Goal: Task Accomplishment & Management: Manage account settings

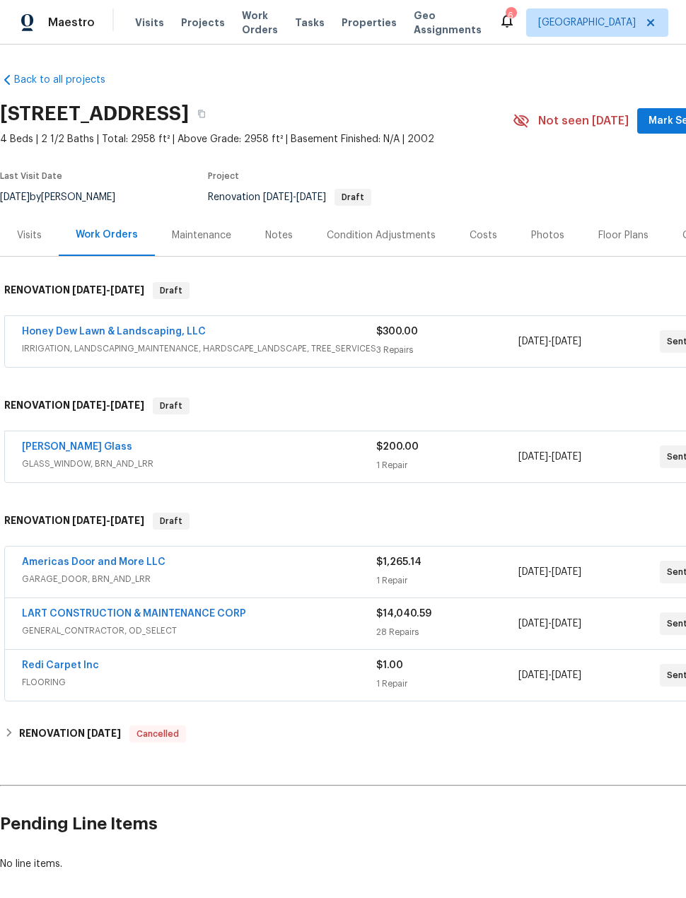
scroll to position [16, 0]
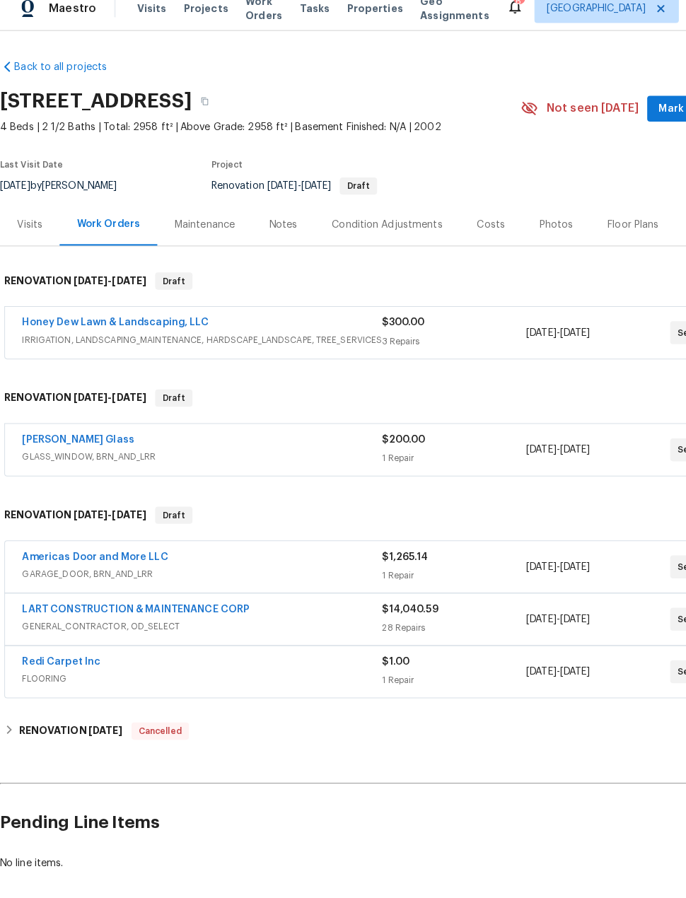
click at [267, 228] on div "Notes" at bounding box center [279, 235] width 28 height 14
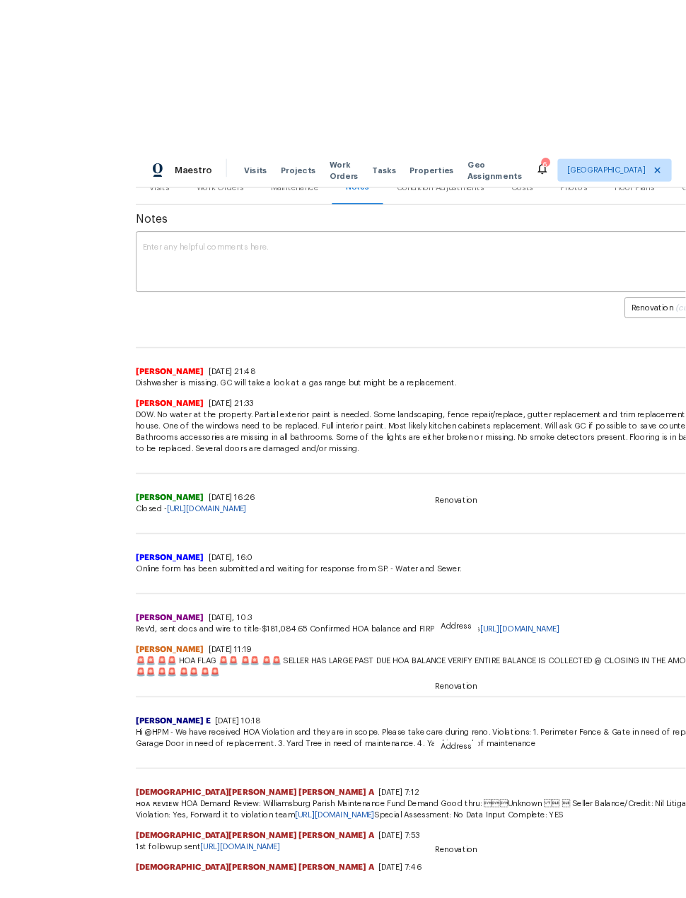
scroll to position [4, 0]
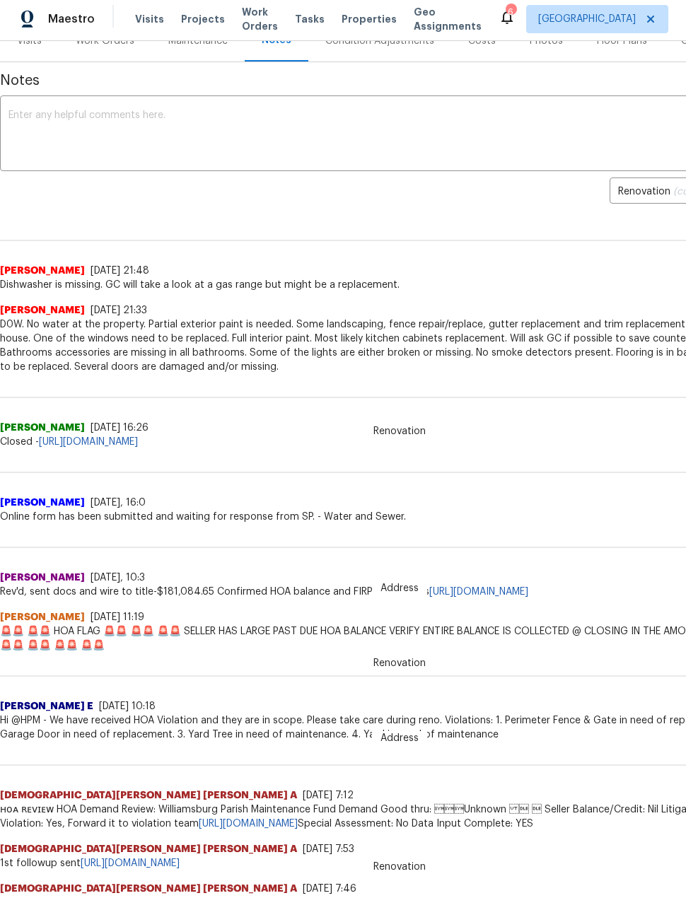
click at [506, 592] on link "[URL][DOMAIN_NAME]" at bounding box center [478, 592] width 99 height 10
click at [424, 123] on textarea at bounding box center [399, 134] width 782 height 49
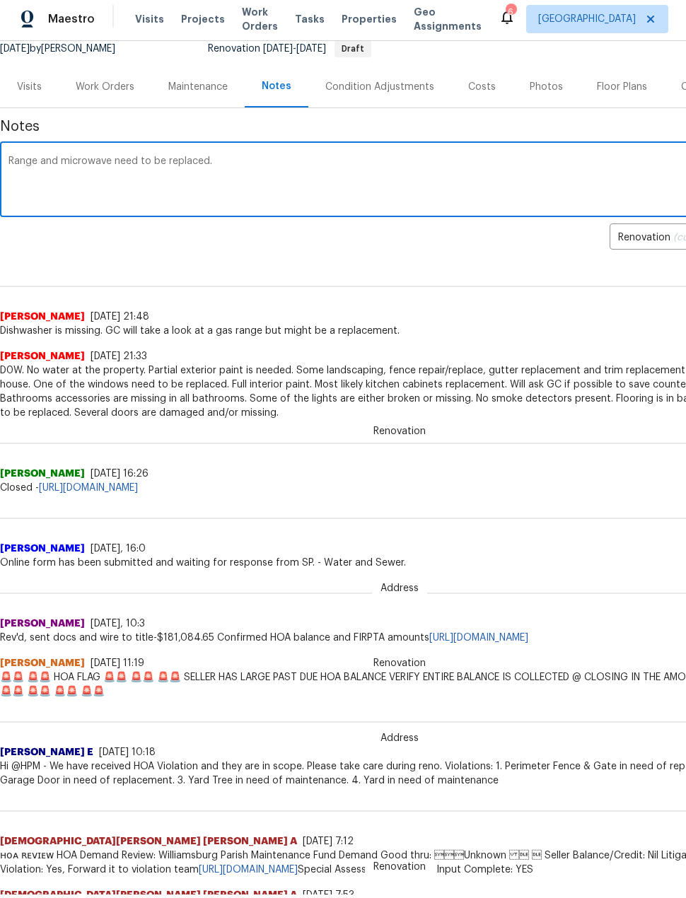
scroll to position [147, 0]
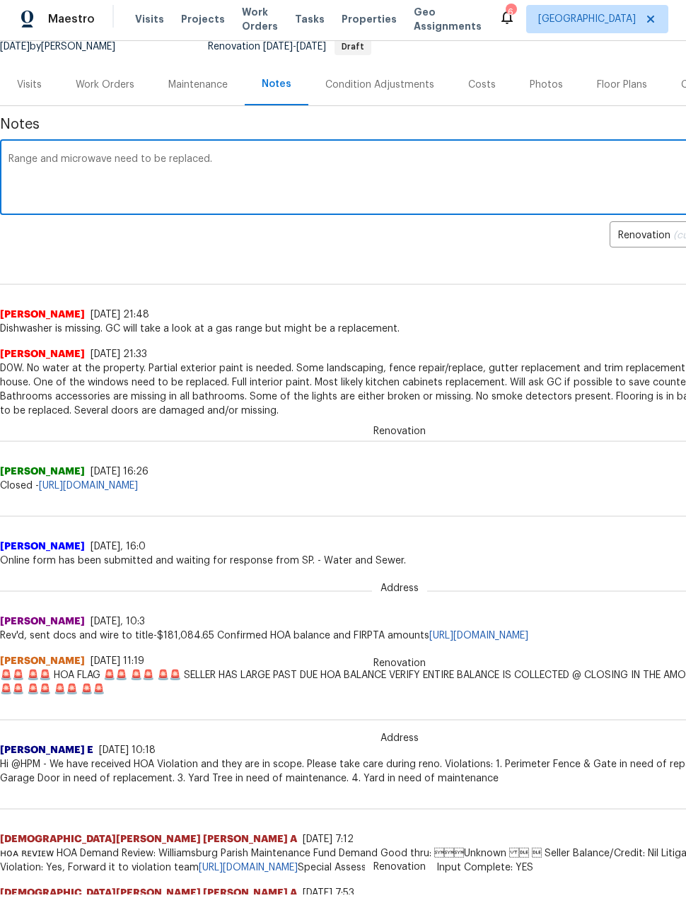
click at [21, 162] on textarea "Range and microwave need to be replaced." at bounding box center [399, 178] width 782 height 49
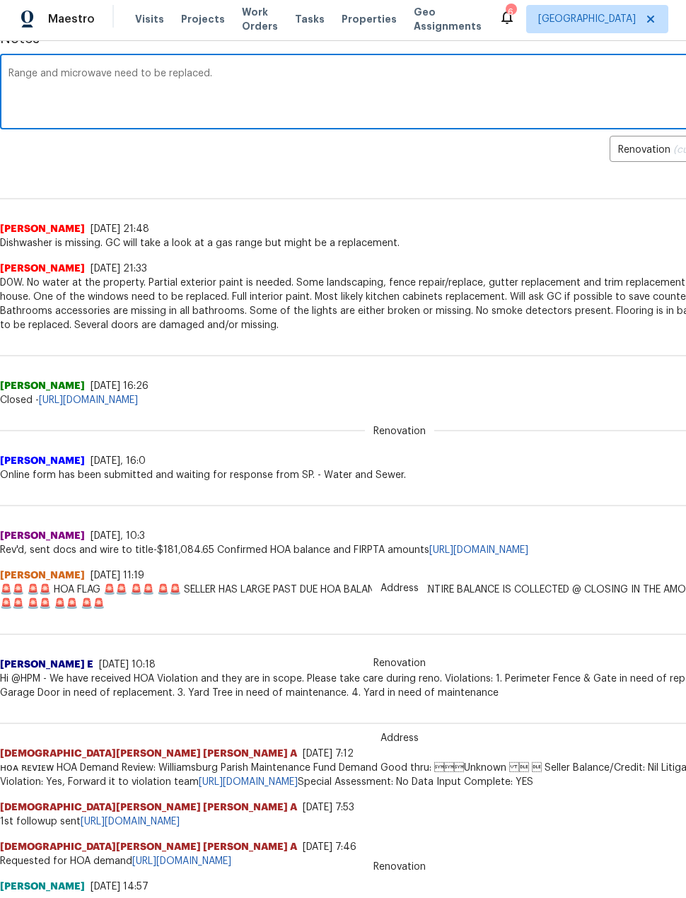
scroll to position [232, 0]
click at [28, 71] on textarea "Range and microwave need to be replaced." at bounding box center [399, 93] width 782 height 49
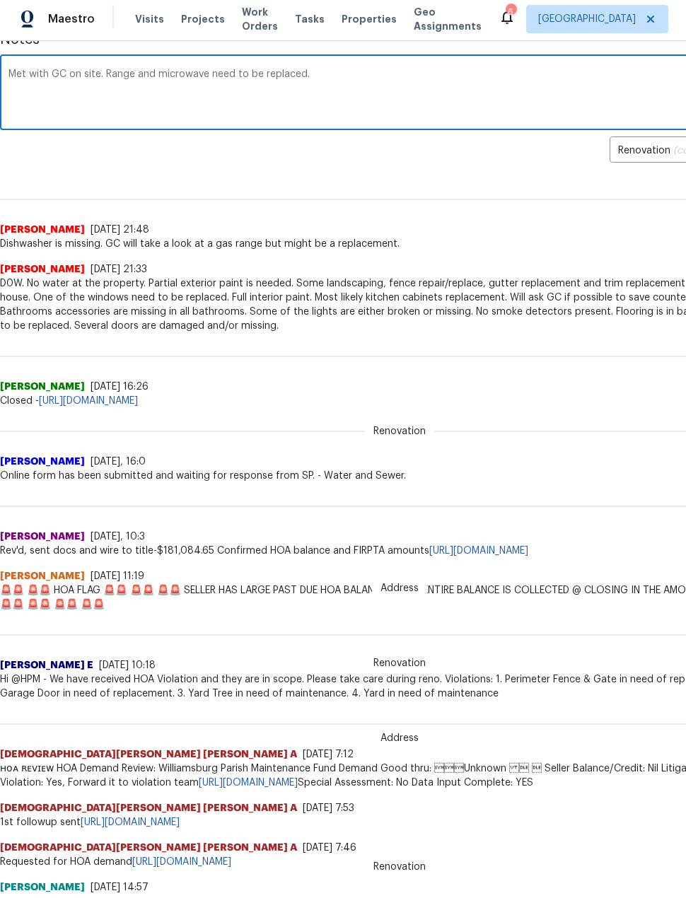
click at [372, 69] on textarea "Met with GC on site. Range and microwave need to be replaced." at bounding box center [399, 93] width 782 height 49
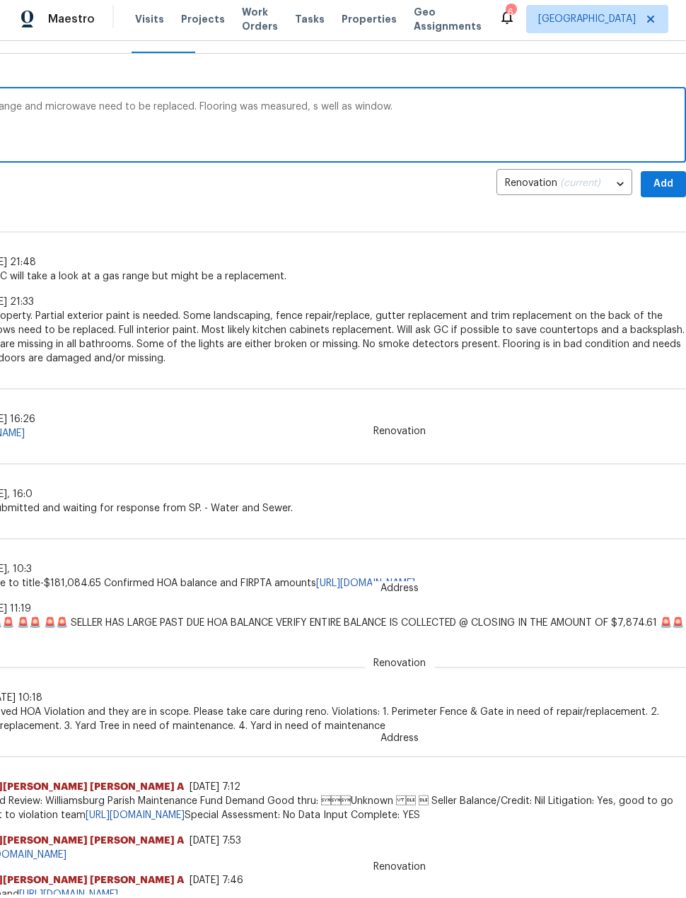
scroll to position [199, 113]
type textarea "Met with GC on site. Range and microwave need to be replaced. Flooring was meas…"
click at [663, 186] on span "Add" at bounding box center [663, 185] width 23 height 18
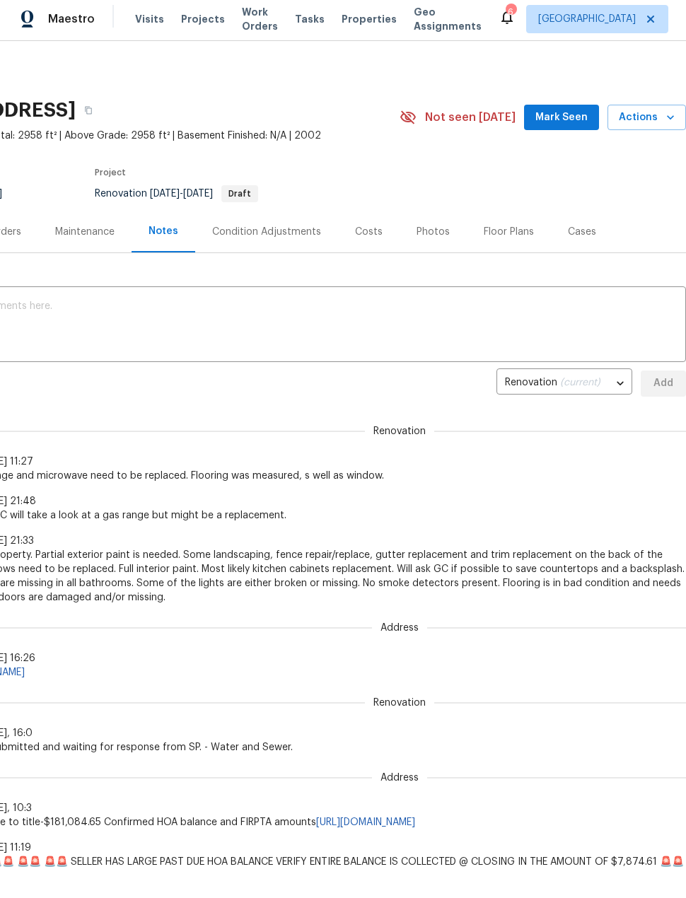
scroll to position [0, 113]
click at [367, 225] on div "Costs" at bounding box center [369, 232] width 28 height 14
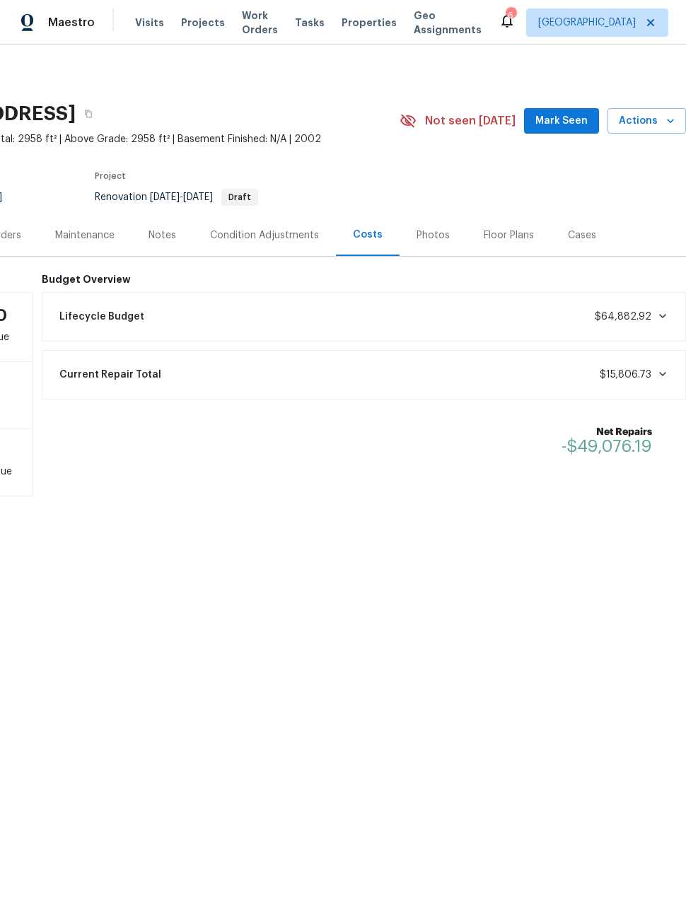
click at [571, 380] on div "Current Repair Total $15,806.73" at bounding box center [364, 374] width 626 height 31
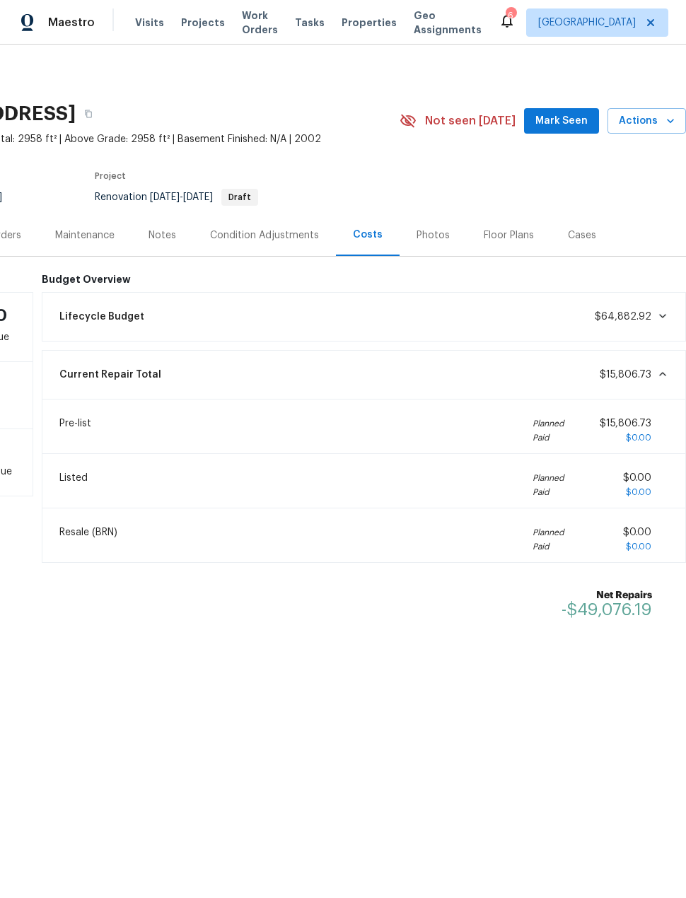
click at [592, 382] on div "Current Repair Total $15,806.73" at bounding box center [364, 374] width 626 height 31
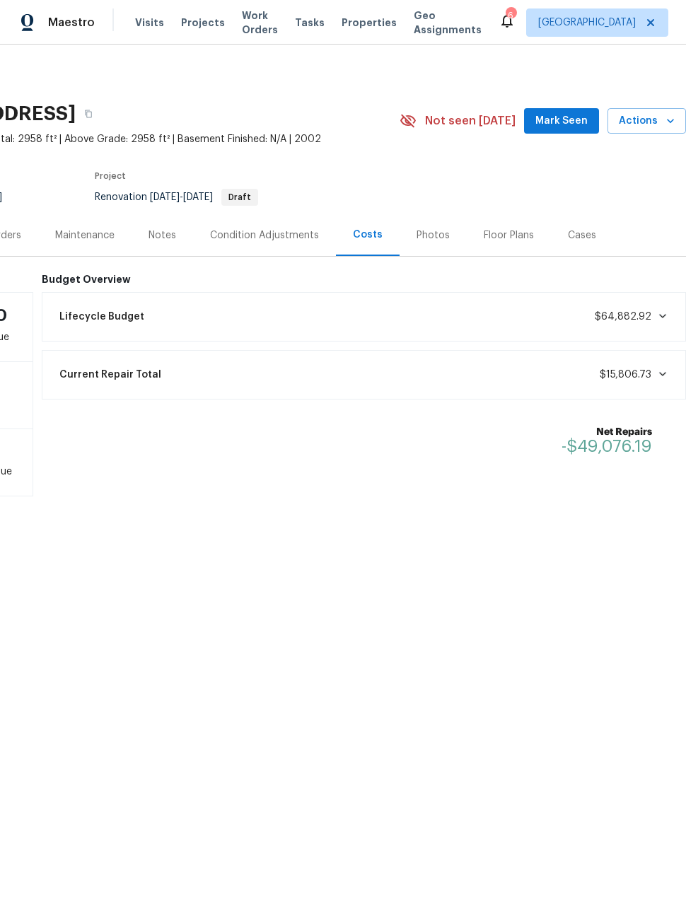
scroll to position [0, 113]
click at [277, 230] on div "Condition Adjustments" at bounding box center [264, 235] width 109 height 14
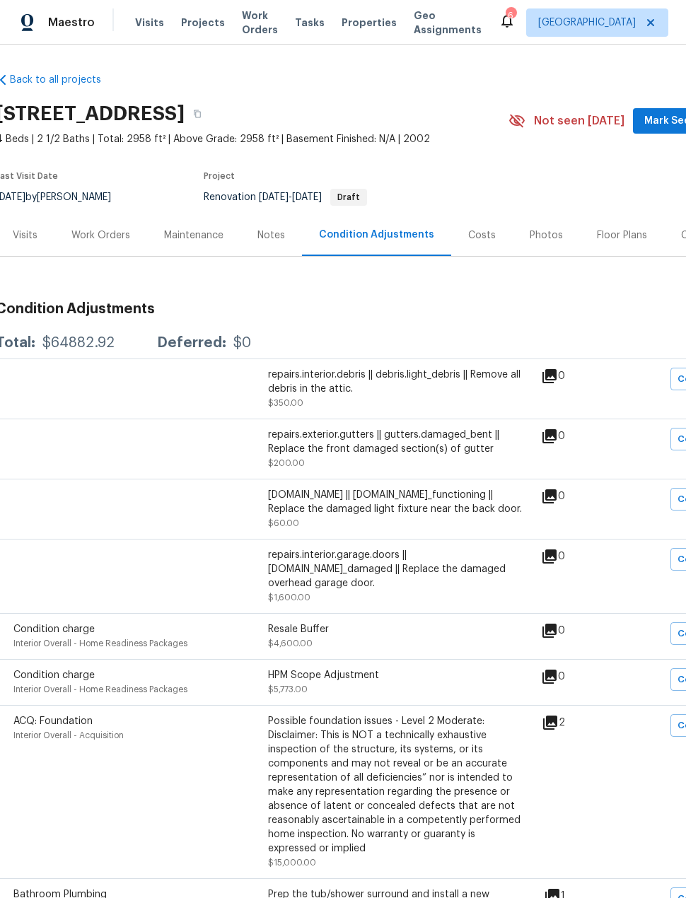
click at [197, 40] on div "Maestro Visits Projects Work Orders Tasks Properties Geo Assignments 6 [PERSON_…" at bounding box center [343, 22] width 686 height 45
click at [198, 10] on div "Visits Projects Work Orders Tasks Properties Geo Assignments" at bounding box center [316, 22] width 363 height 28
click at [186, 25] on span "Projects" at bounding box center [203, 23] width 44 height 14
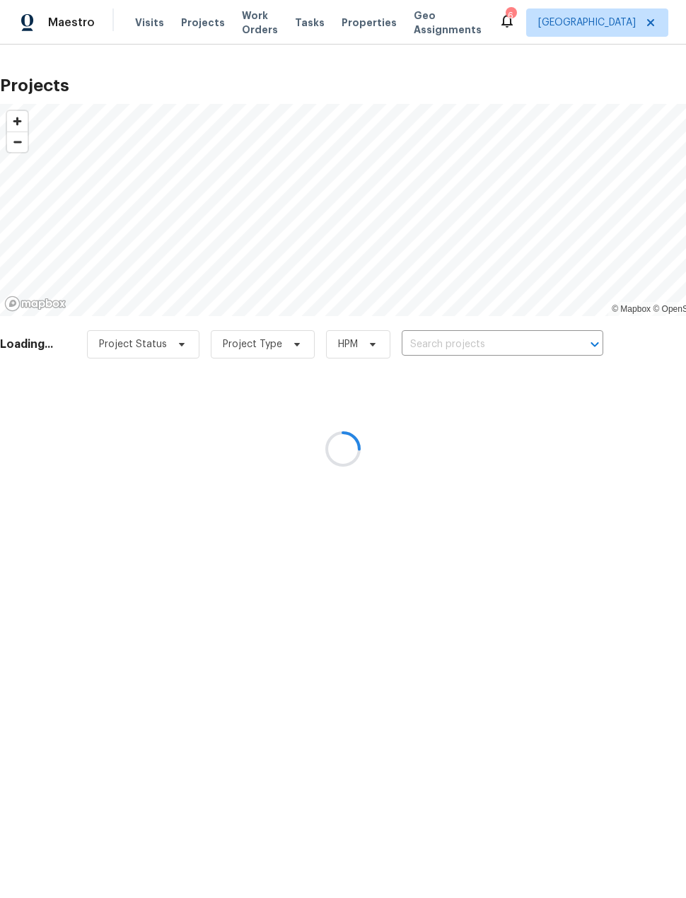
click at [546, 328] on div at bounding box center [343, 449] width 686 height 898
click at [515, 346] on div at bounding box center [343, 449] width 686 height 898
click at [481, 342] on div at bounding box center [343, 449] width 686 height 898
click at [493, 351] on input "text" at bounding box center [482, 345] width 162 height 22
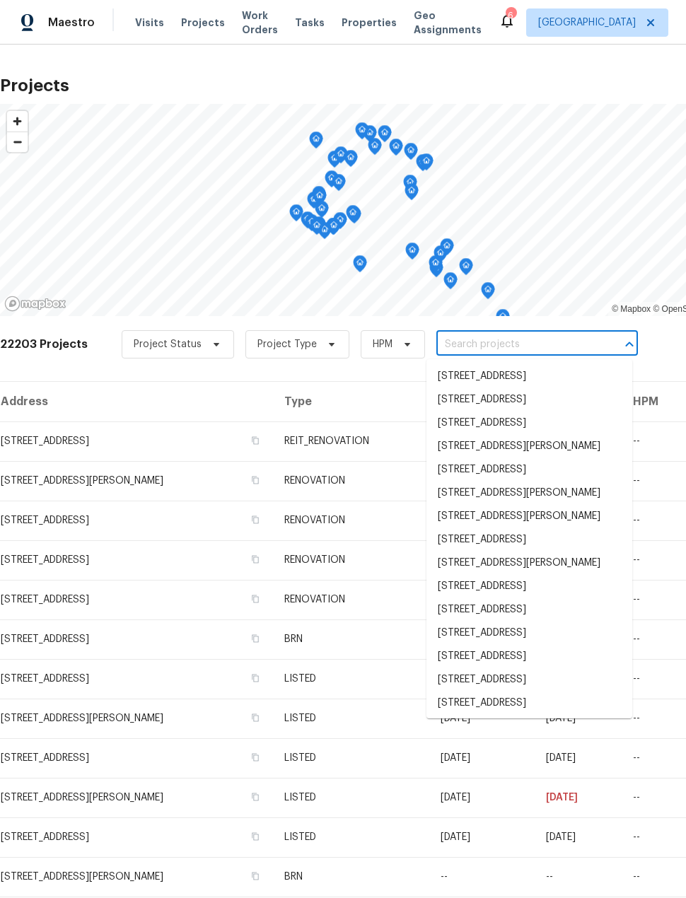
click at [523, 336] on input "text" at bounding box center [517, 345] width 162 height 22
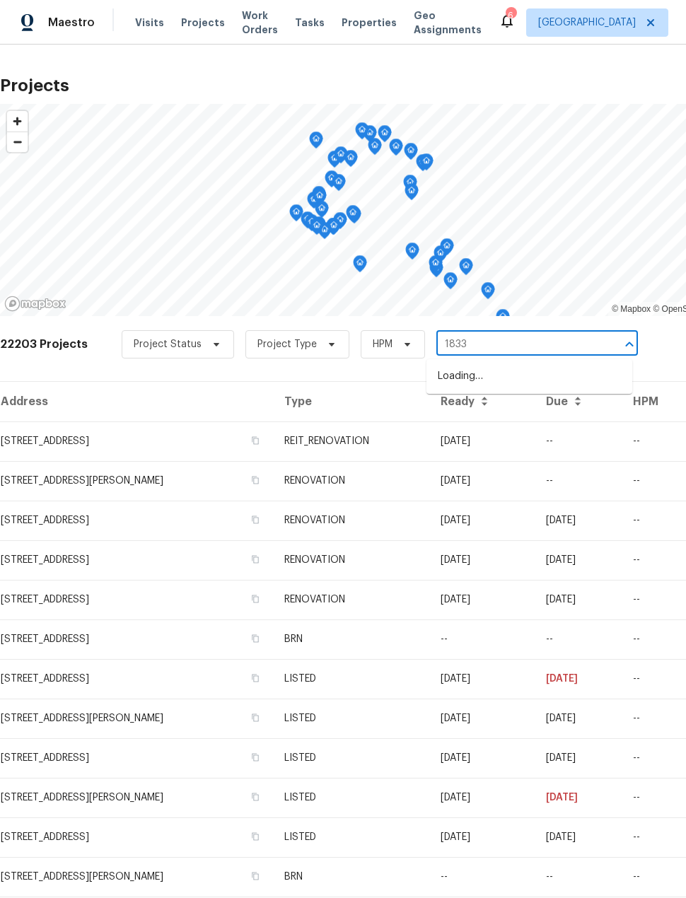
type input "18330"
click at [601, 388] on li "[STREET_ADDRESS][PERSON_NAME]" at bounding box center [529, 376] width 206 height 23
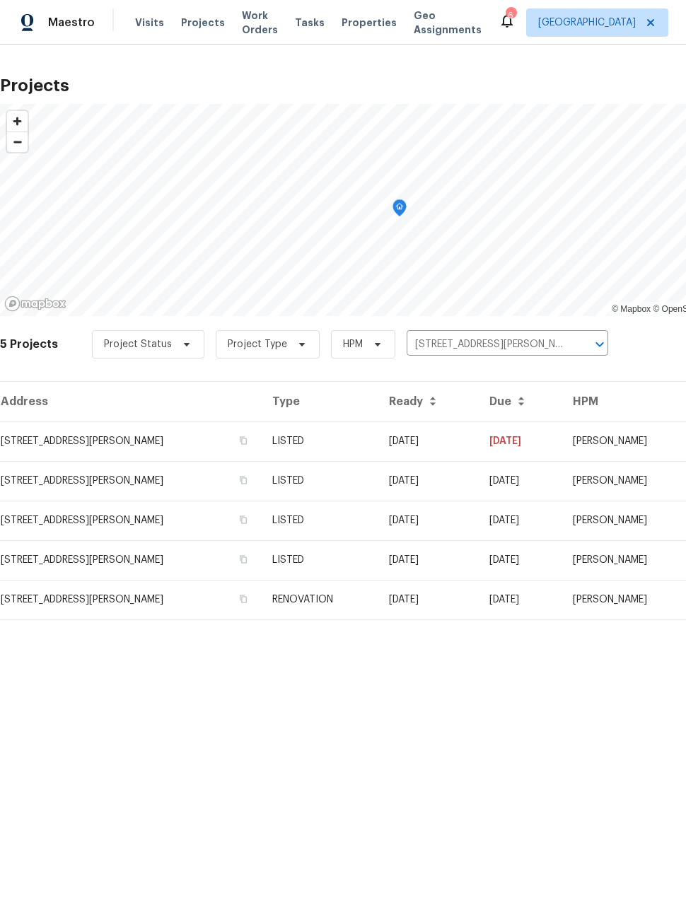
click at [55, 428] on td "[STREET_ADDRESS][PERSON_NAME]" at bounding box center [130, 441] width 261 height 40
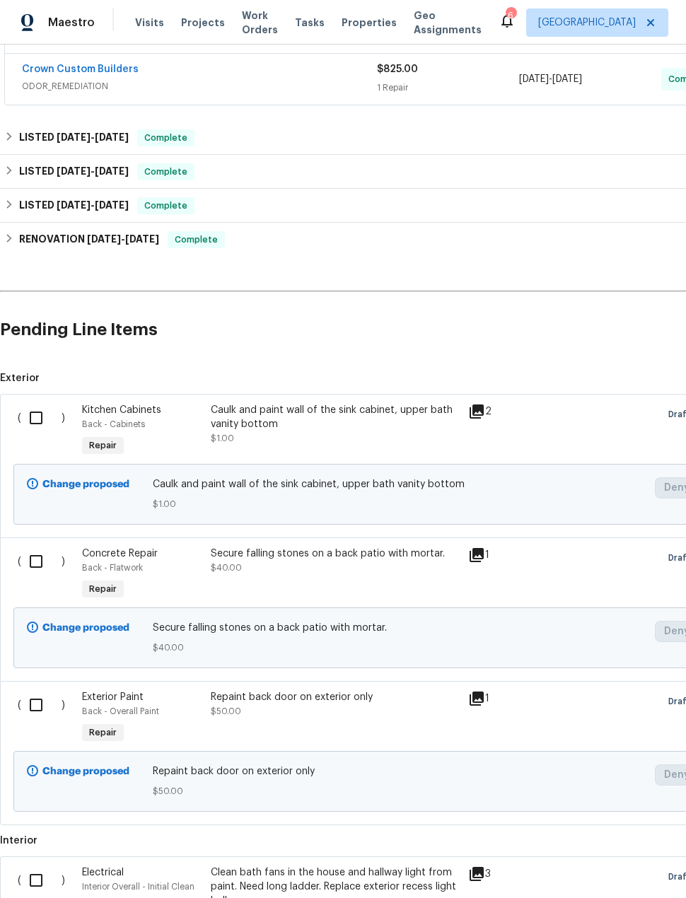
scroll to position [419, 0]
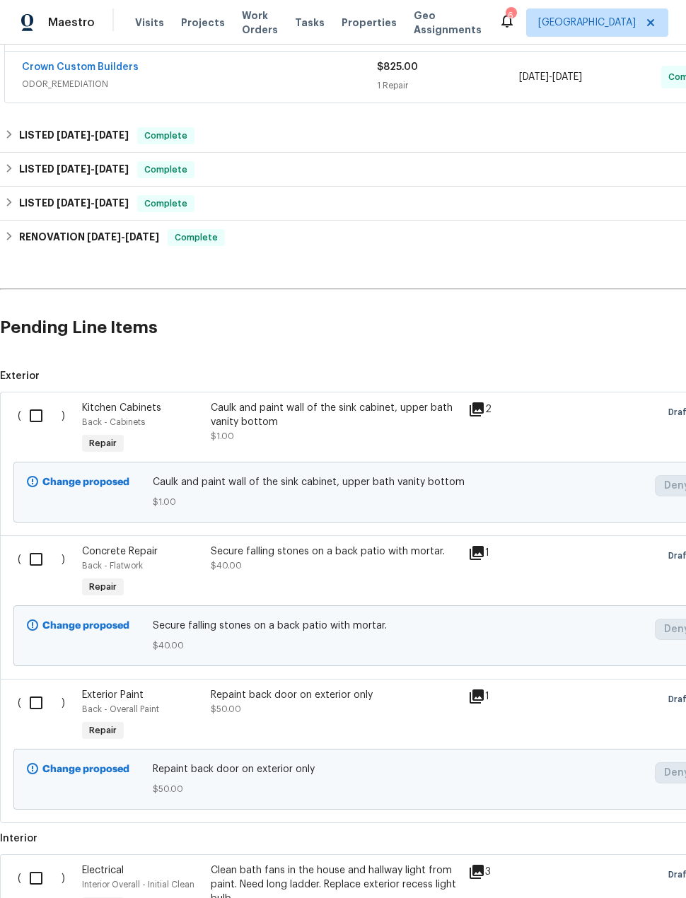
click at [37, 418] on input "checkbox" at bounding box center [41, 416] width 40 height 30
checkbox input "true"
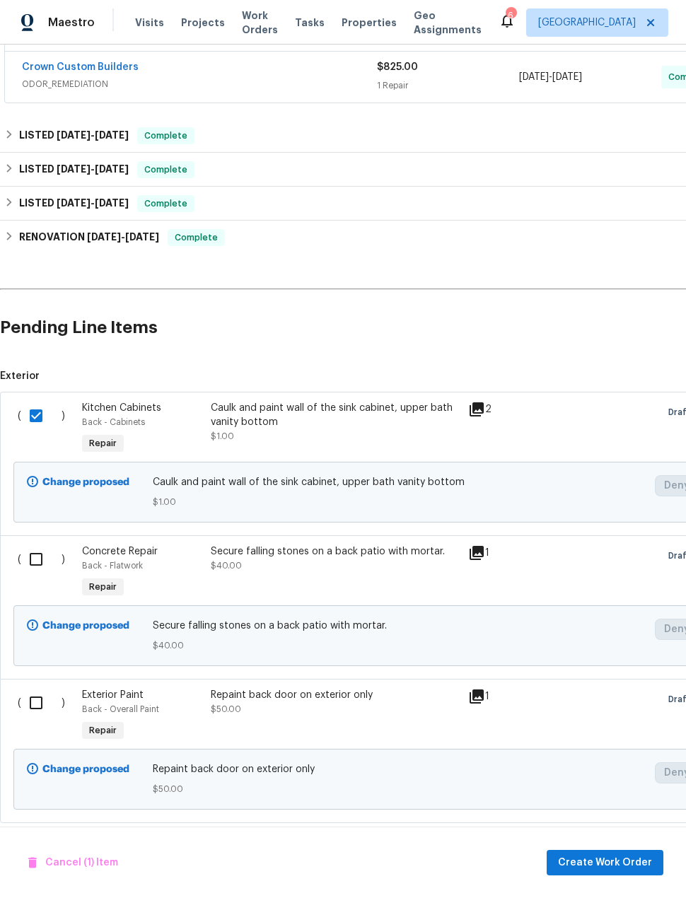
click at [40, 566] on input "checkbox" at bounding box center [41, 559] width 40 height 30
checkbox input "true"
click at [35, 710] on input "checkbox" at bounding box center [41, 703] width 40 height 30
checkbox input "true"
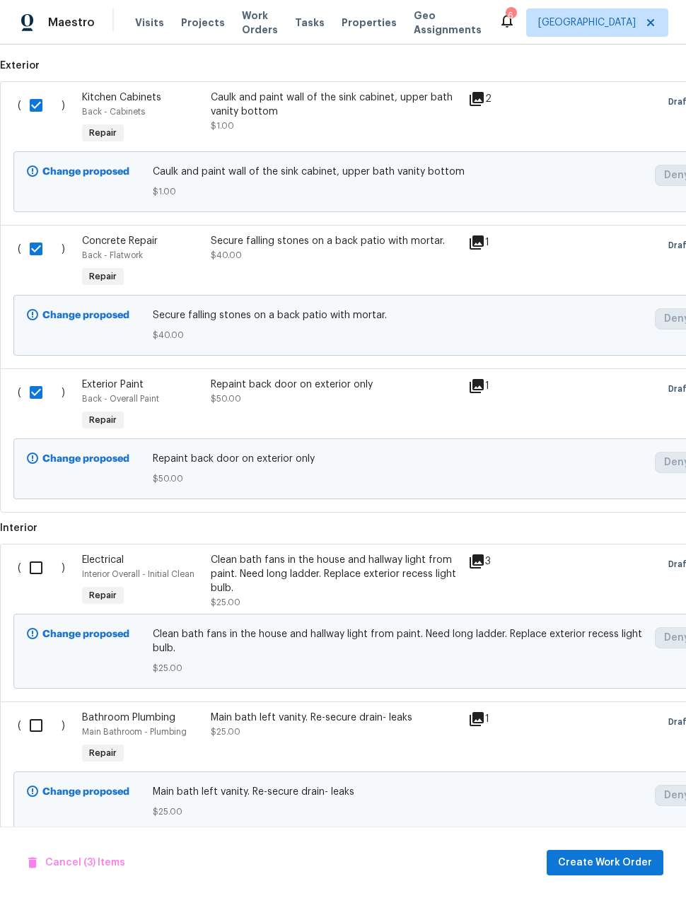
scroll to position [723, 0]
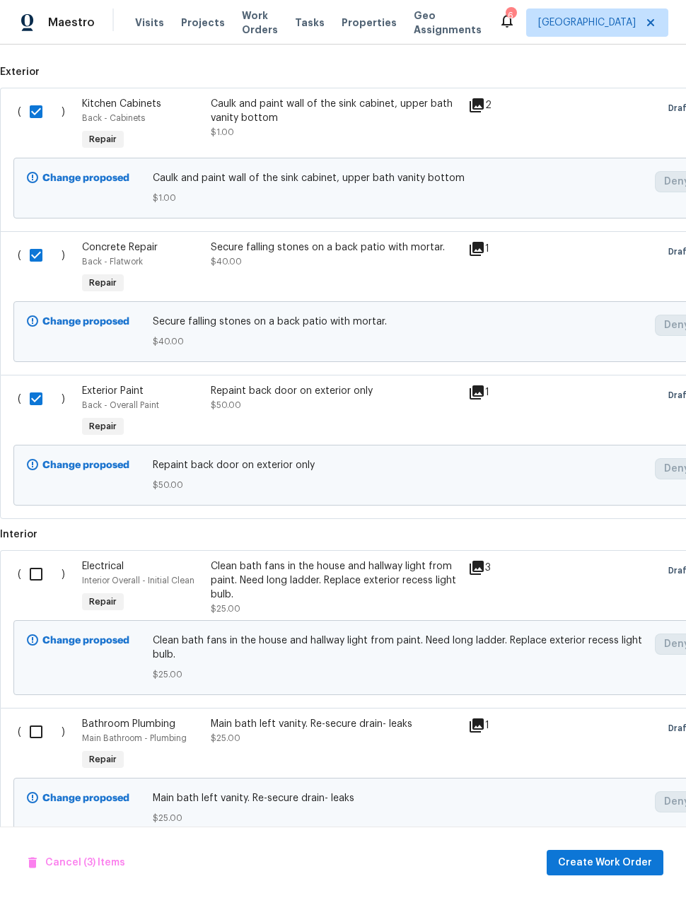
click at [33, 580] on input "checkbox" at bounding box center [41, 574] width 40 height 30
checkbox input "true"
click at [39, 740] on input "checkbox" at bounding box center [41, 732] width 40 height 30
checkbox input "true"
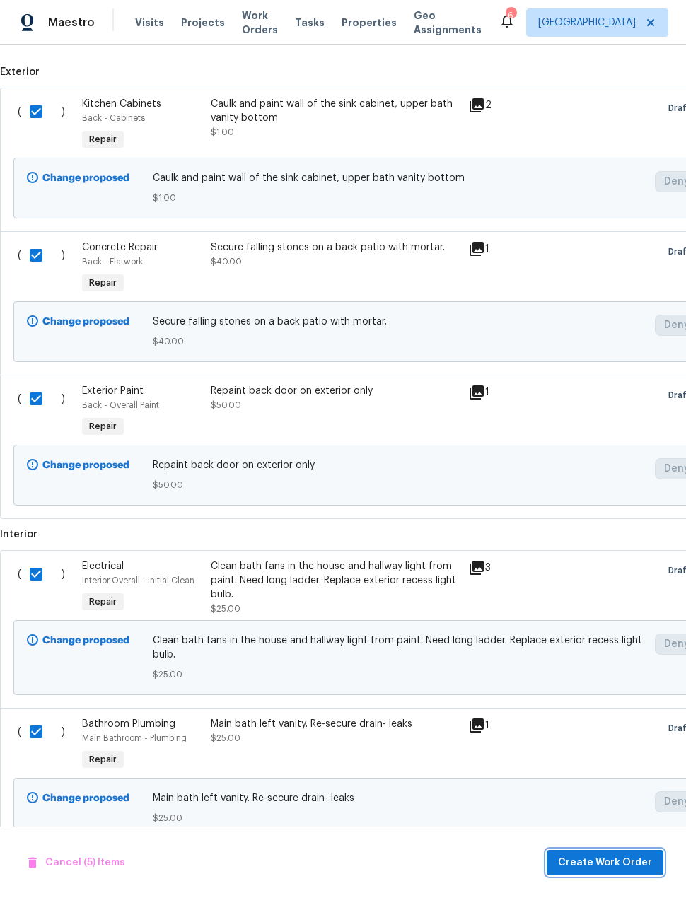
click at [631, 853] on button "Create Work Order" at bounding box center [604, 862] width 117 height 26
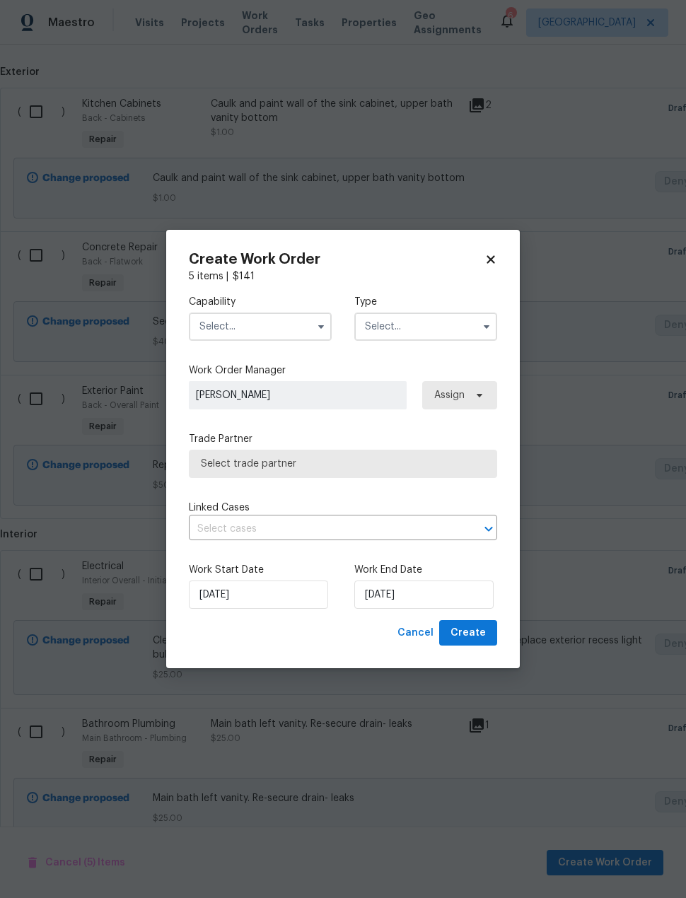
checkbox input "false"
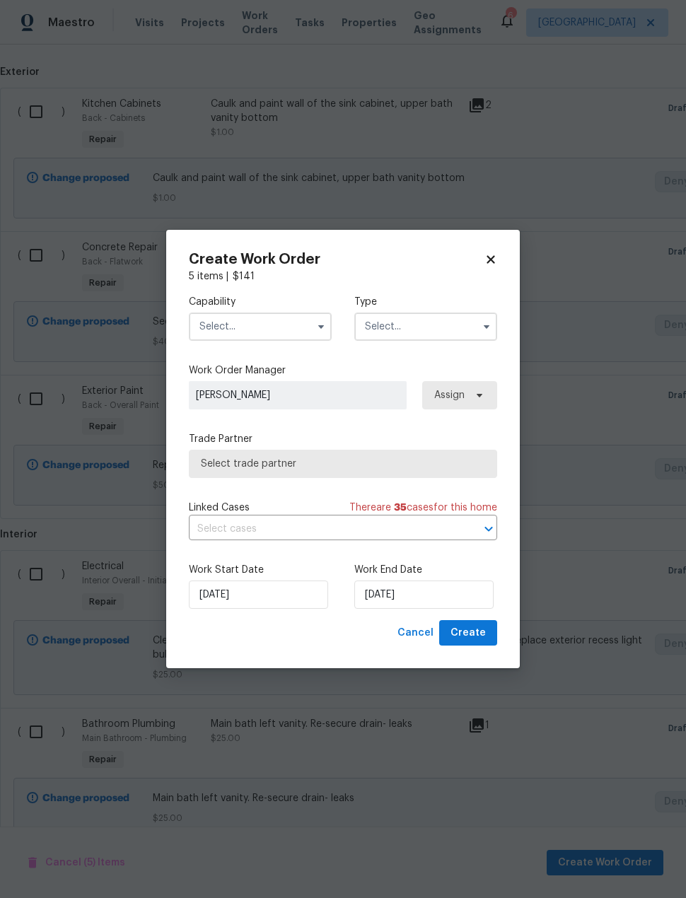
click at [274, 327] on input "text" at bounding box center [260, 326] width 143 height 28
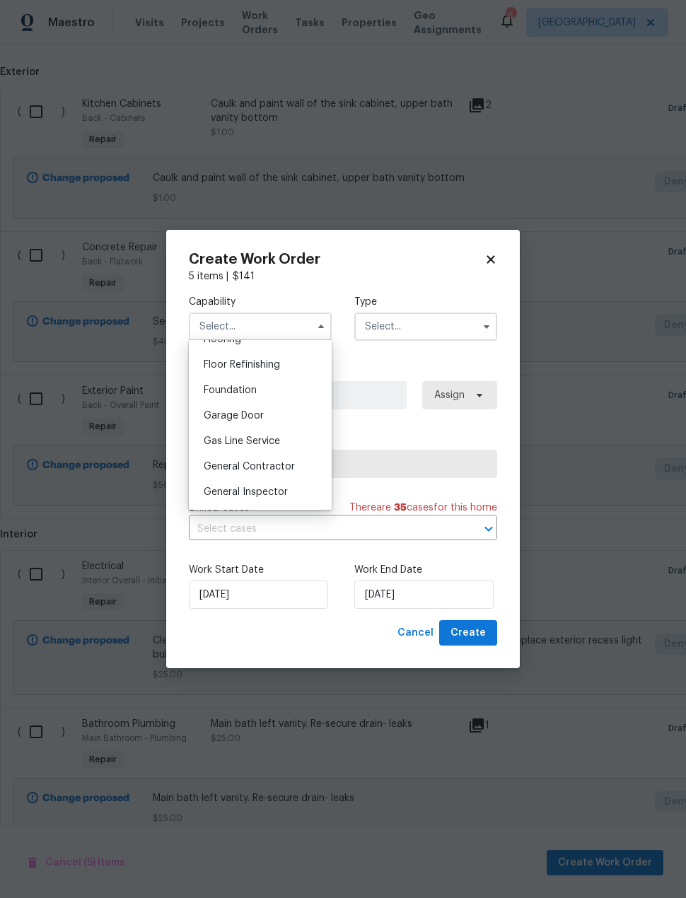
scroll to position [567, 0]
click at [305, 466] on div "General Contractor" at bounding box center [260, 464] width 136 height 25
type input "General Contractor"
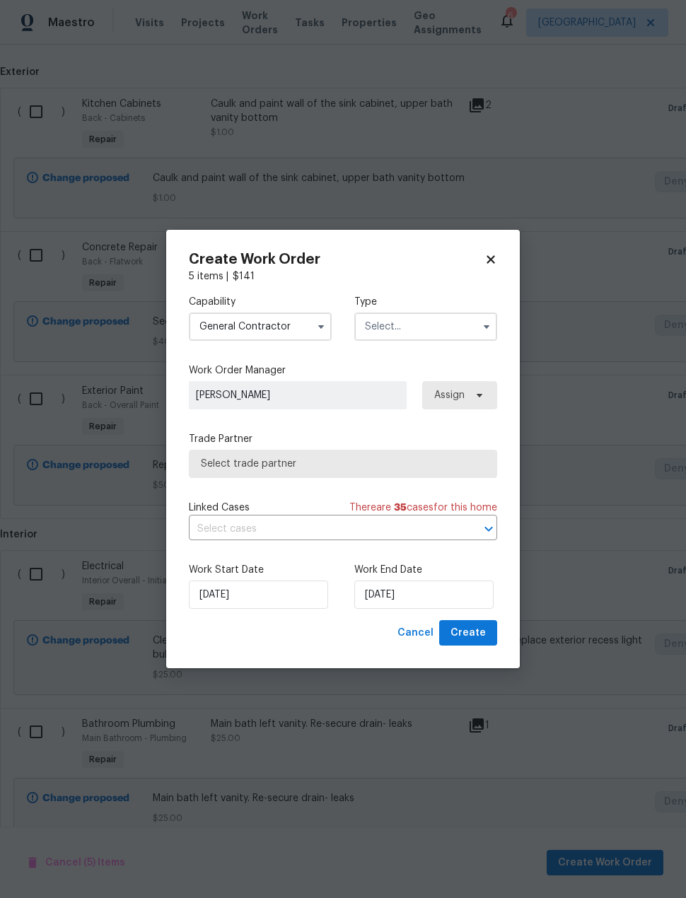
click at [460, 333] on input "text" at bounding box center [425, 326] width 143 height 28
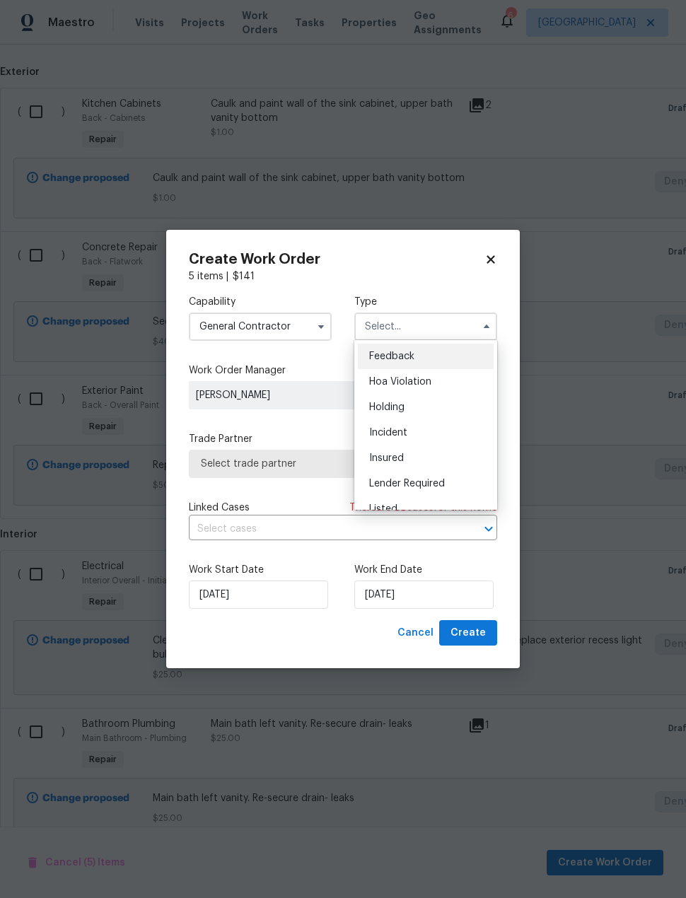
click at [435, 509] on div "Listed" at bounding box center [426, 508] width 136 height 25
type input "Listed"
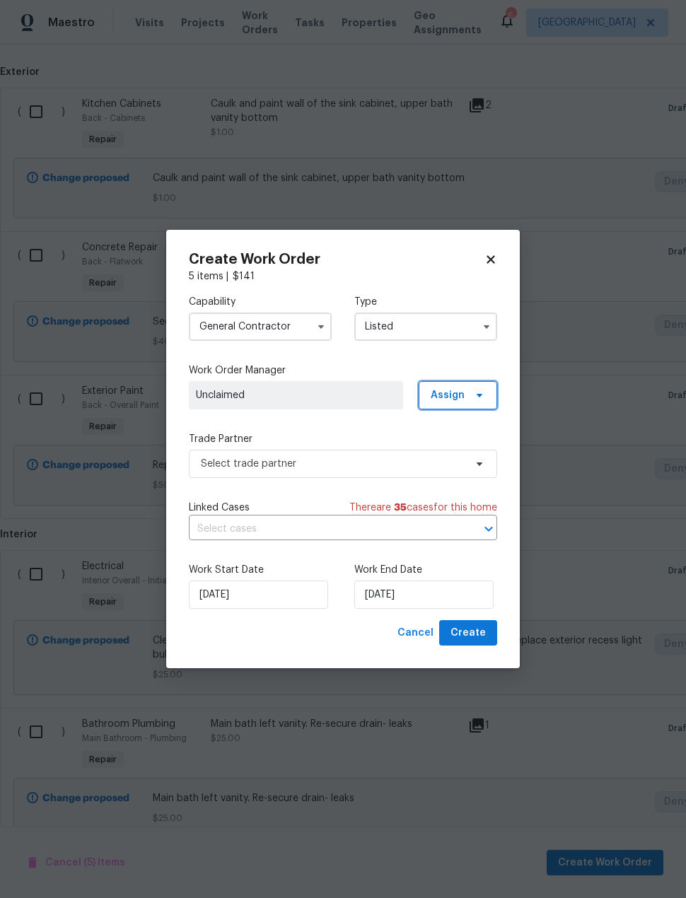
click at [470, 401] on span "Assign" at bounding box center [457, 395] width 78 height 28
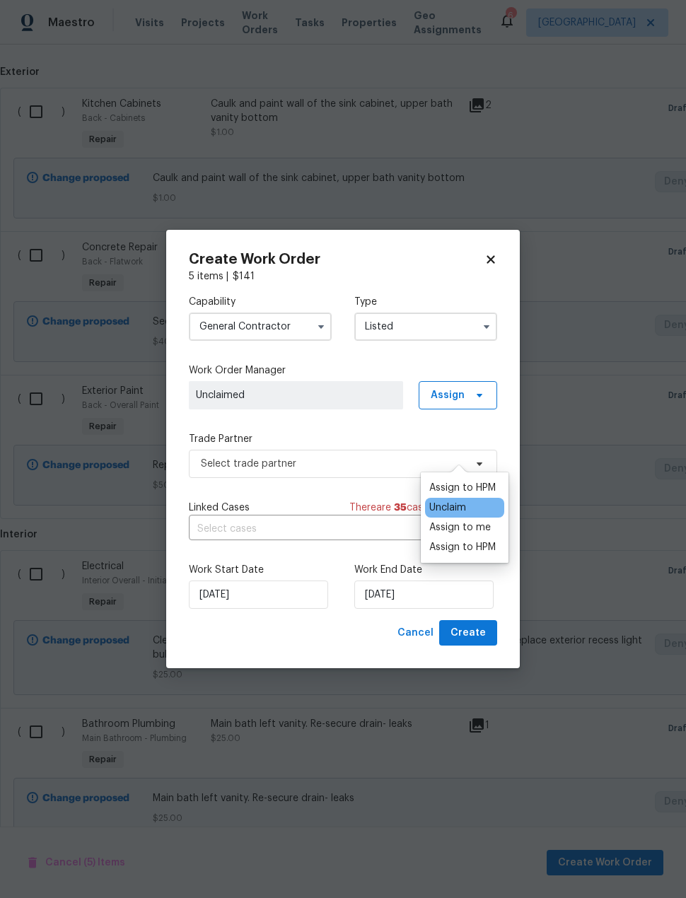
click at [490, 481] on div "Assign to HPM" at bounding box center [462, 488] width 66 height 14
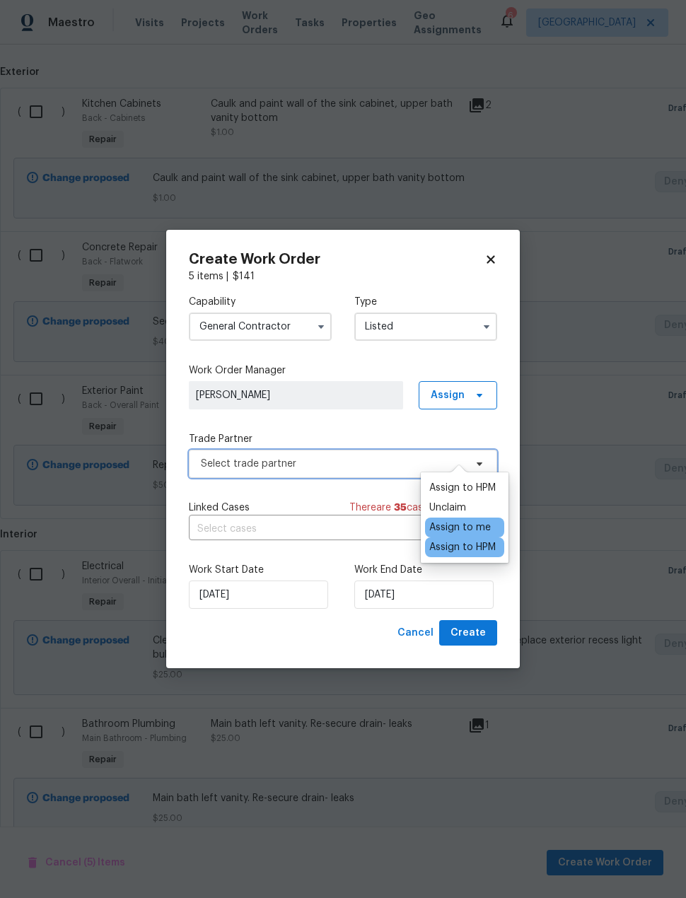
click at [375, 470] on span "Select trade partner" at bounding box center [343, 463] width 308 height 28
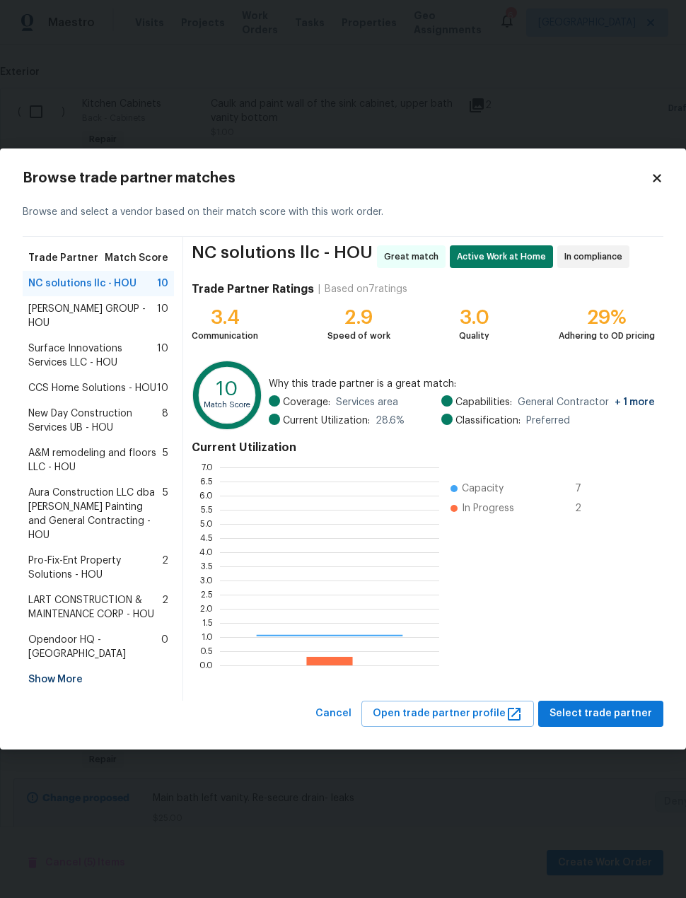
scroll to position [198, 219]
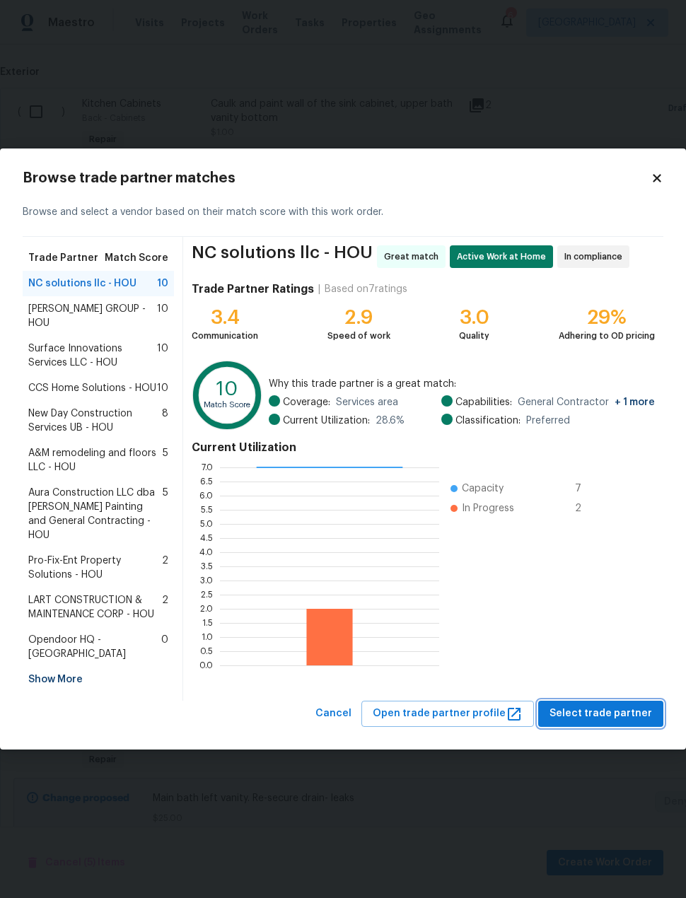
click at [644, 710] on span "Select trade partner" at bounding box center [600, 714] width 102 height 18
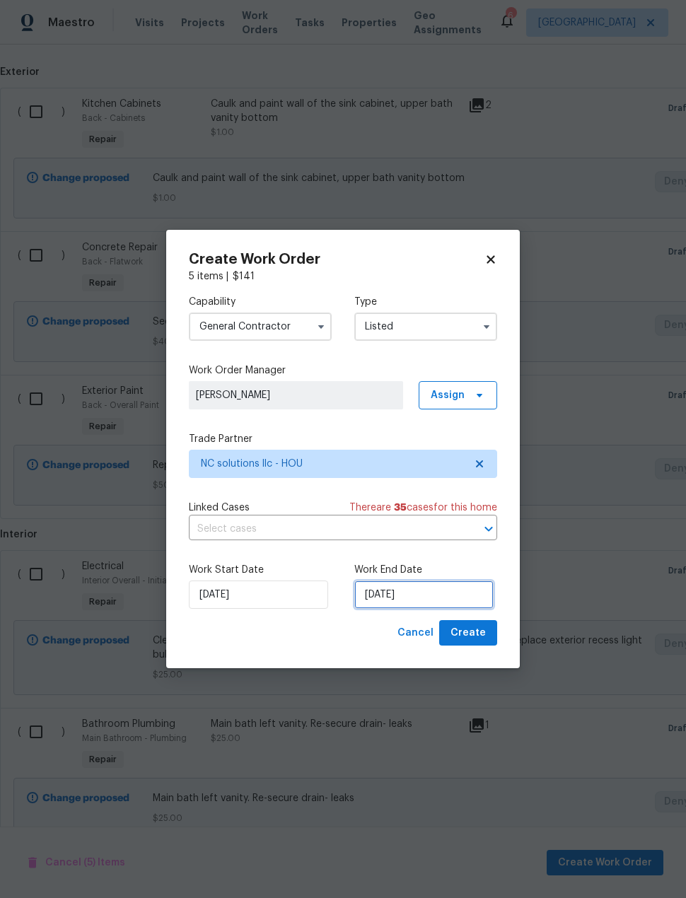
click at [473, 599] on input "[DATE]" at bounding box center [423, 594] width 139 height 28
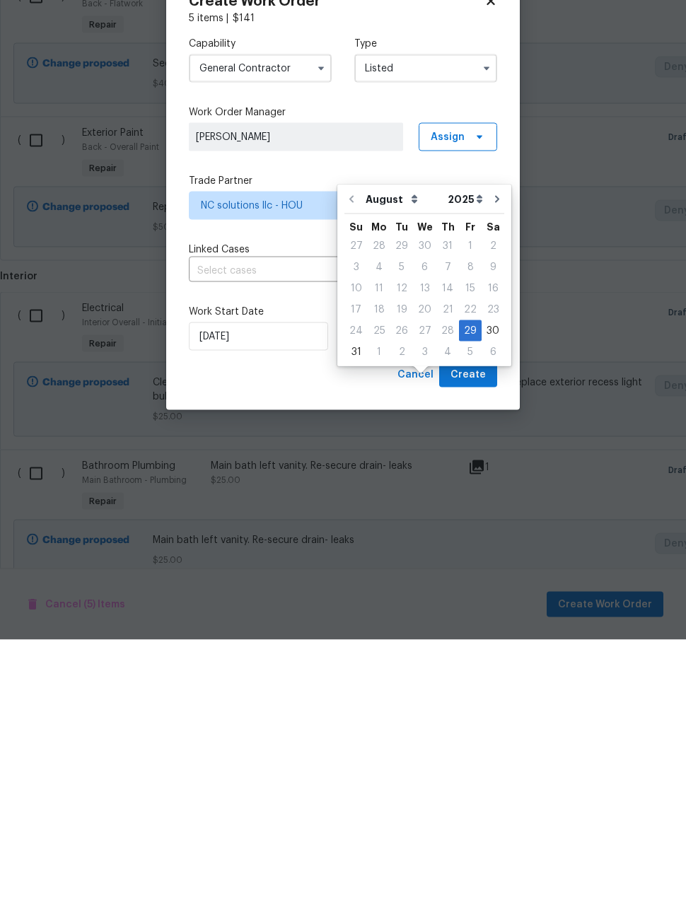
scroll to position [54, 0]
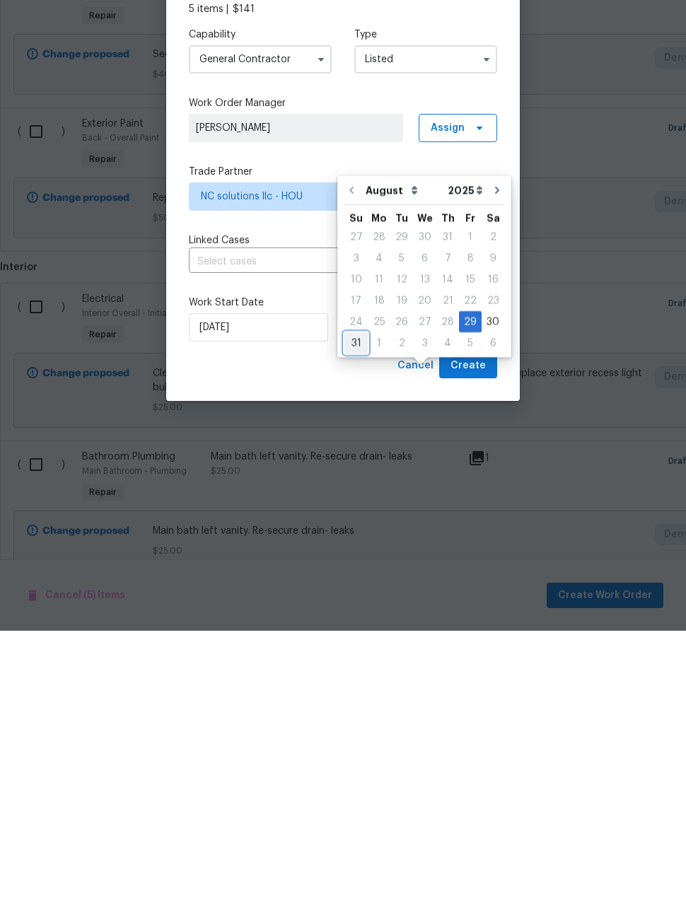
click at [360, 600] on div "31" at bounding box center [355, 610] width 23 height 20
type input "[DATE]"
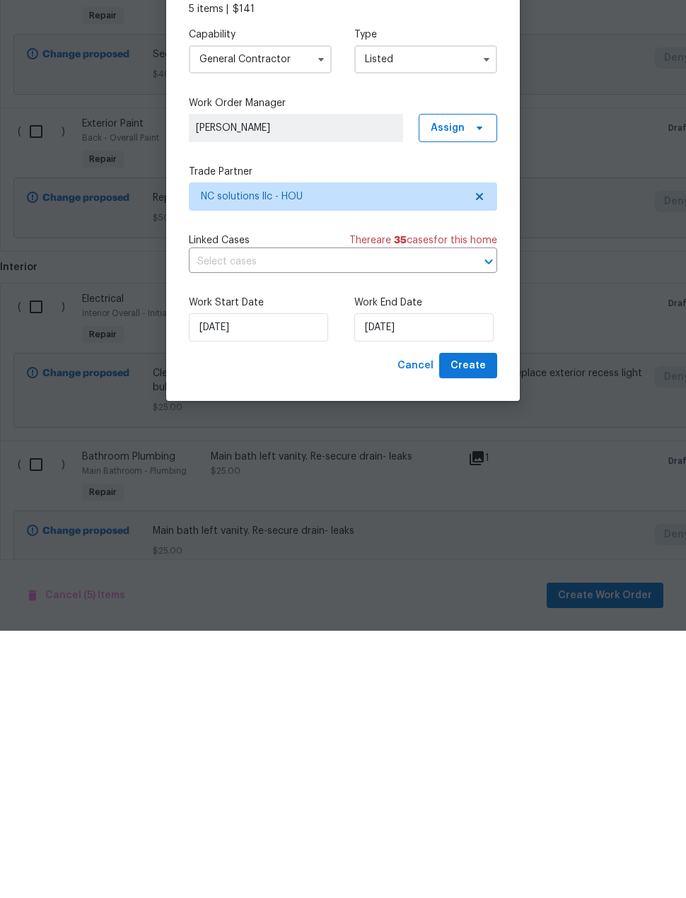
scroll to position [53, 0]
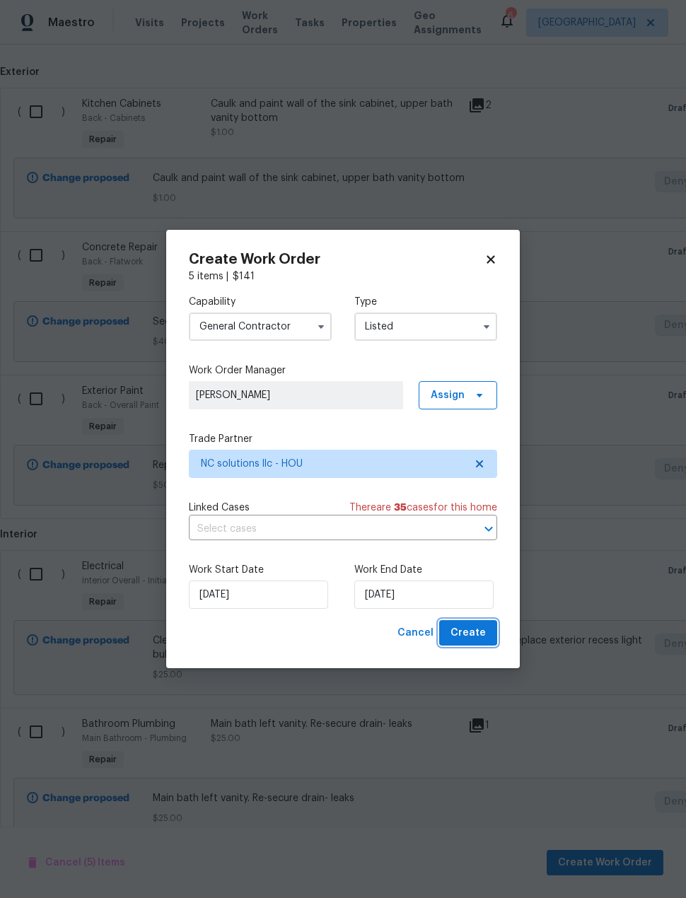
click at [483, 644] on button "Create" at bounding box center [468, 633] width 58 height 26
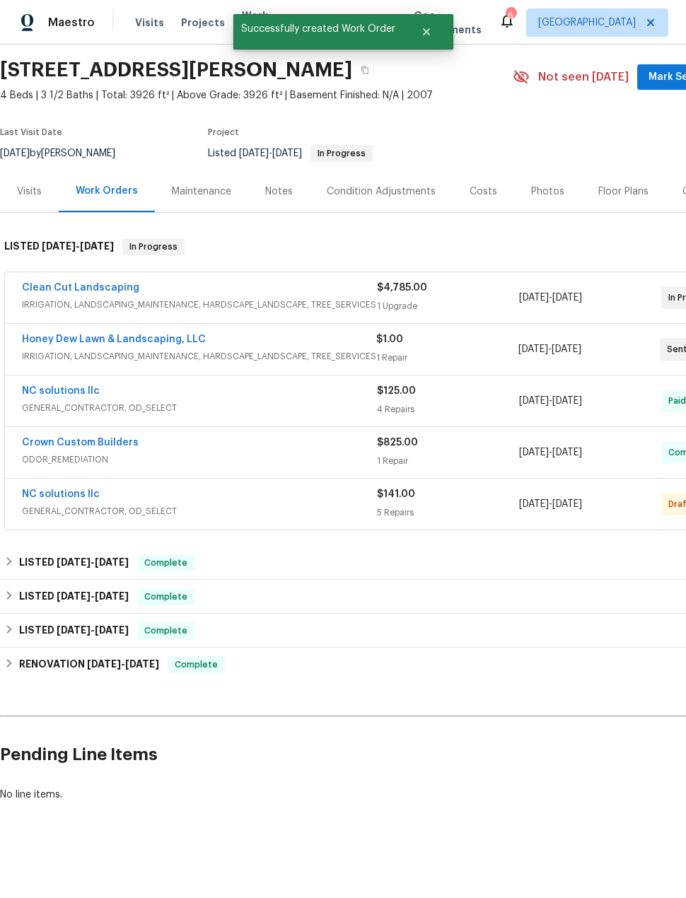
scroll to position [0, 0]
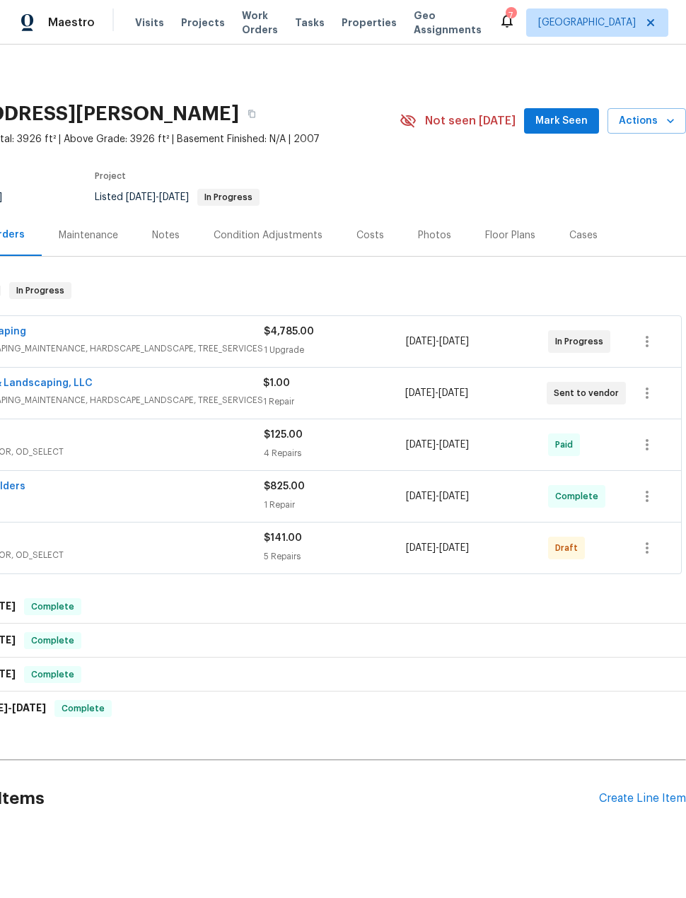
scroll to position [0, 113]
click at [650, 552] on icon "button" at bounding box center [646, 547] width 17 height 17
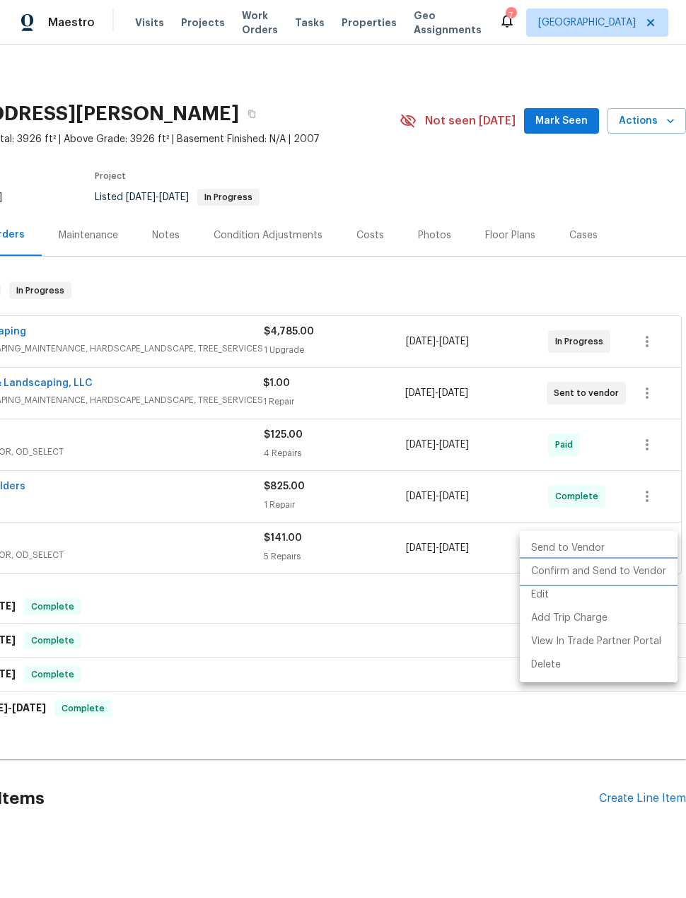
click at [652, 574] on li "Confirm and Send to Vendor" at bounding box center [598, 571] width 158 height 23
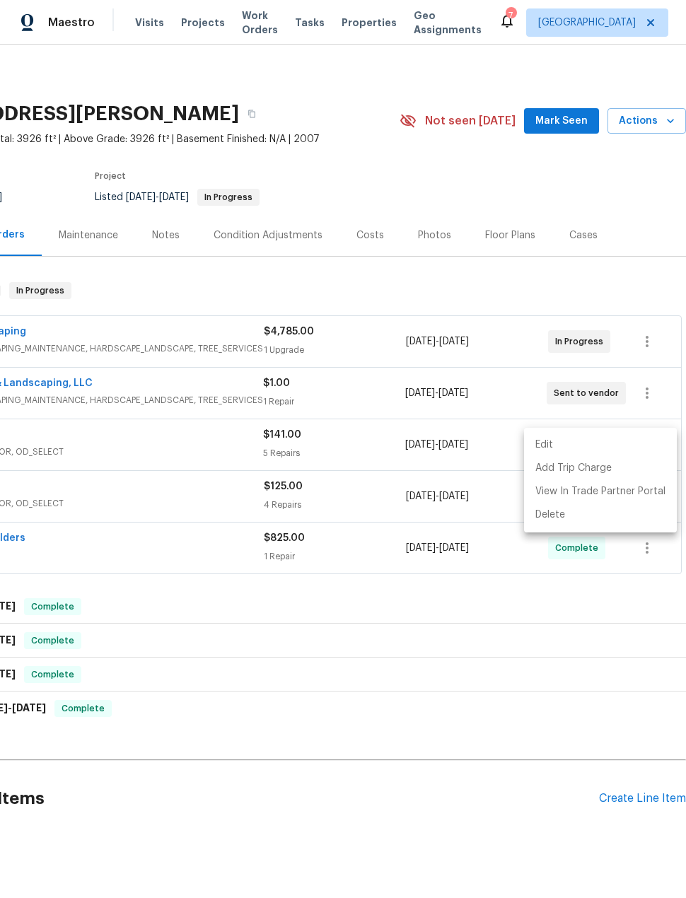
click at [27, 337] on div at bounding box center [343, 449] width 686 height 898
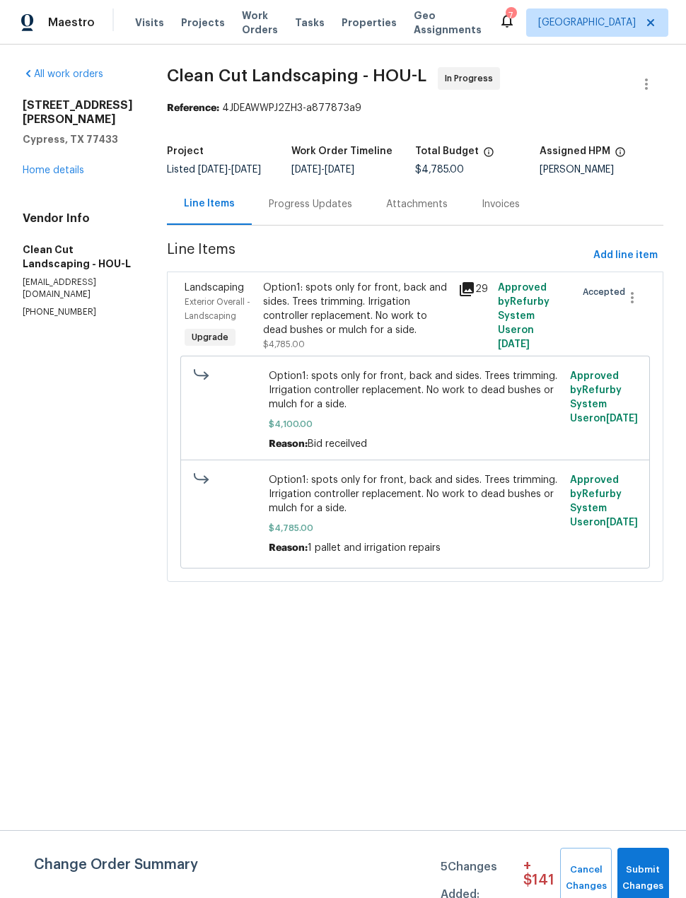
click at [342, 211] on div "Progress Updates" at bounding box center [310, 204] width 83 height 14
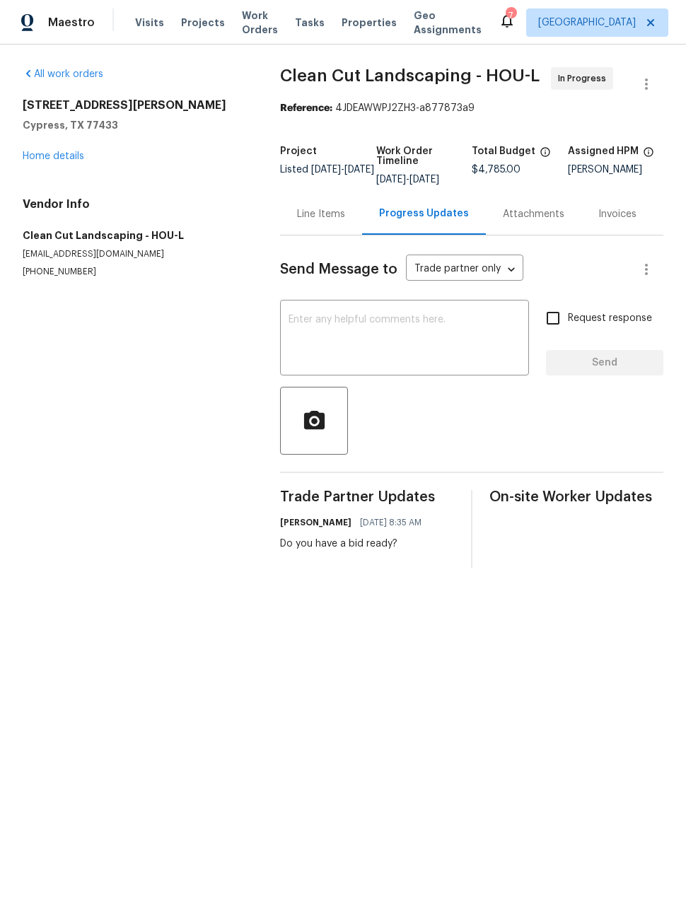
click at [434, 334] on textarea at bounding box center [404, 338] width 232 height 49
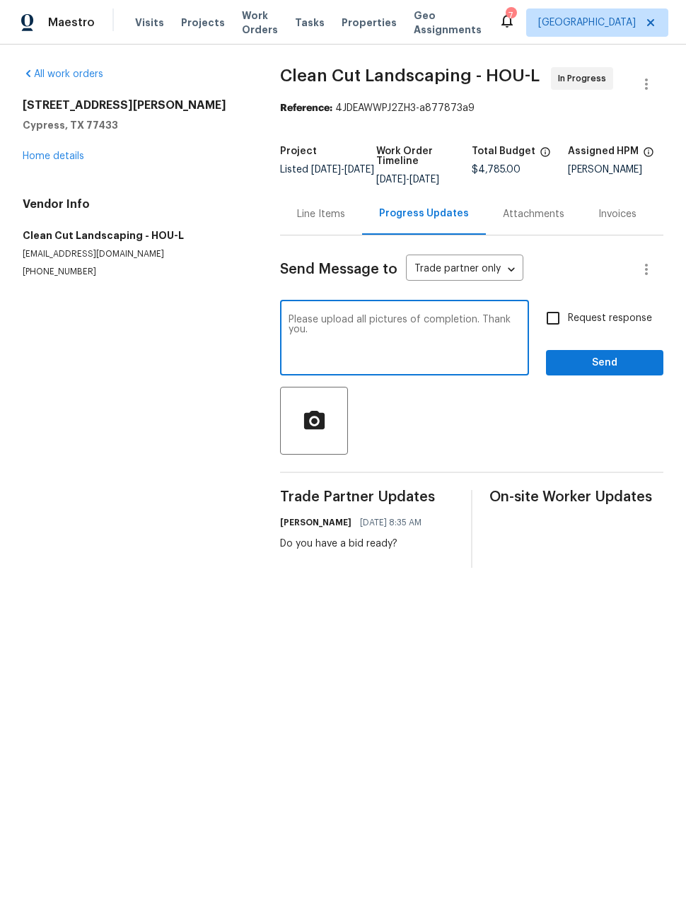
type textarea "Please upload all pictures of completion. Thank you."
click at [563, 319] on input "Request response" at bounding box center [553, 318] width 30 height 30
checkbox input "true"
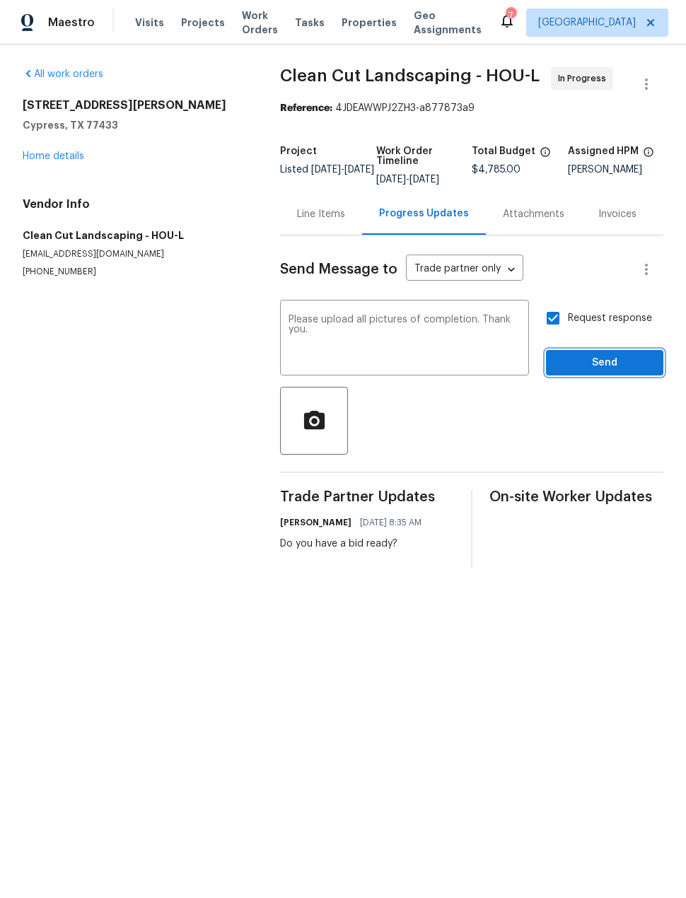
click at [615, 371] on span "Send" at bounding box center [604, 363] width 95 height 18
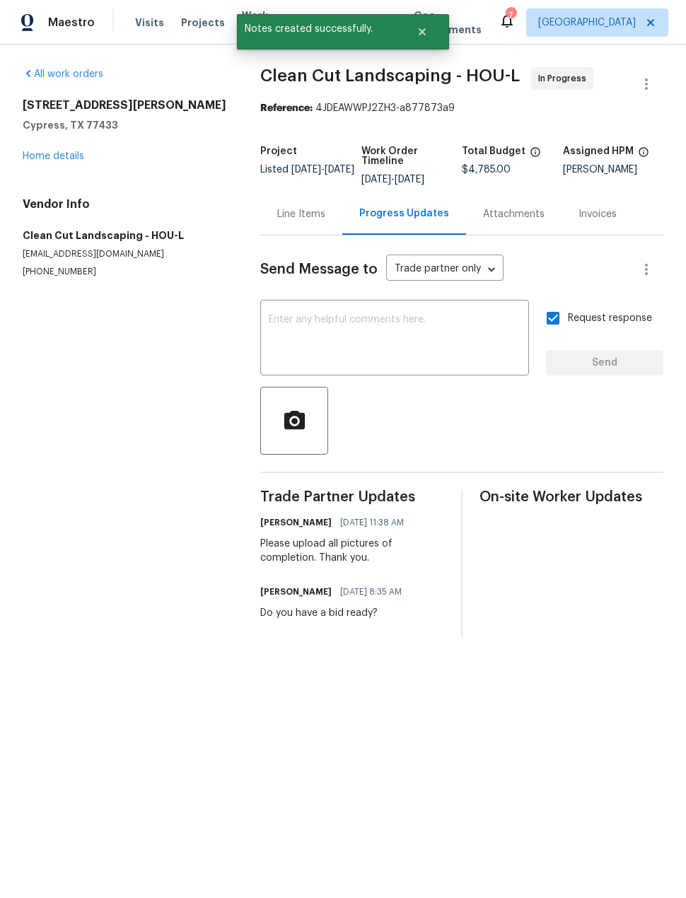
click at [45, 155] on link "Home details" at bounding box center [53, 156] width 61 height 10
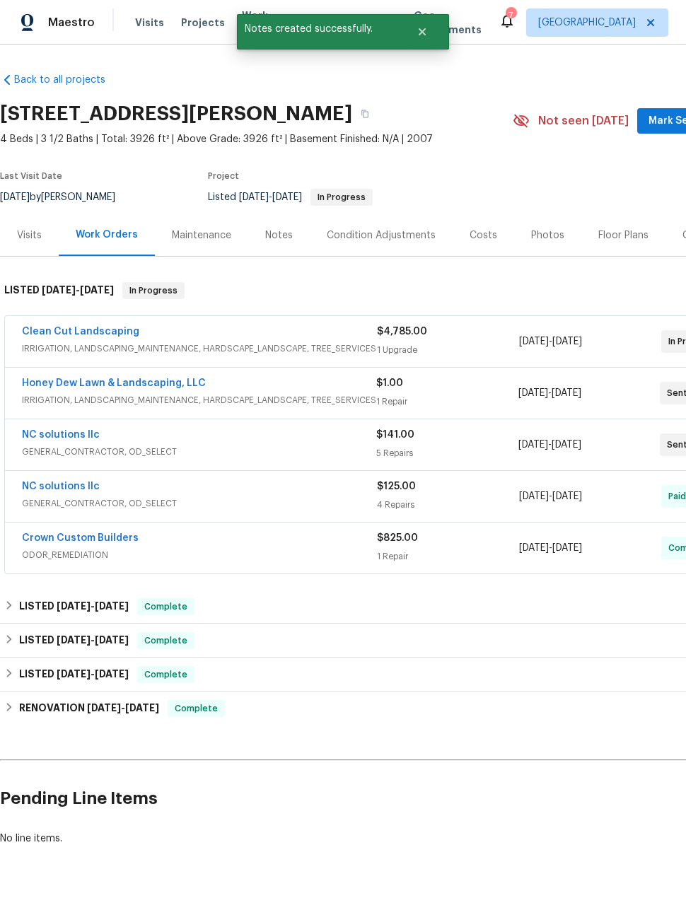
click at [279, 237] on div "Notes" at bounding box center [279, 235] width 28 height 14
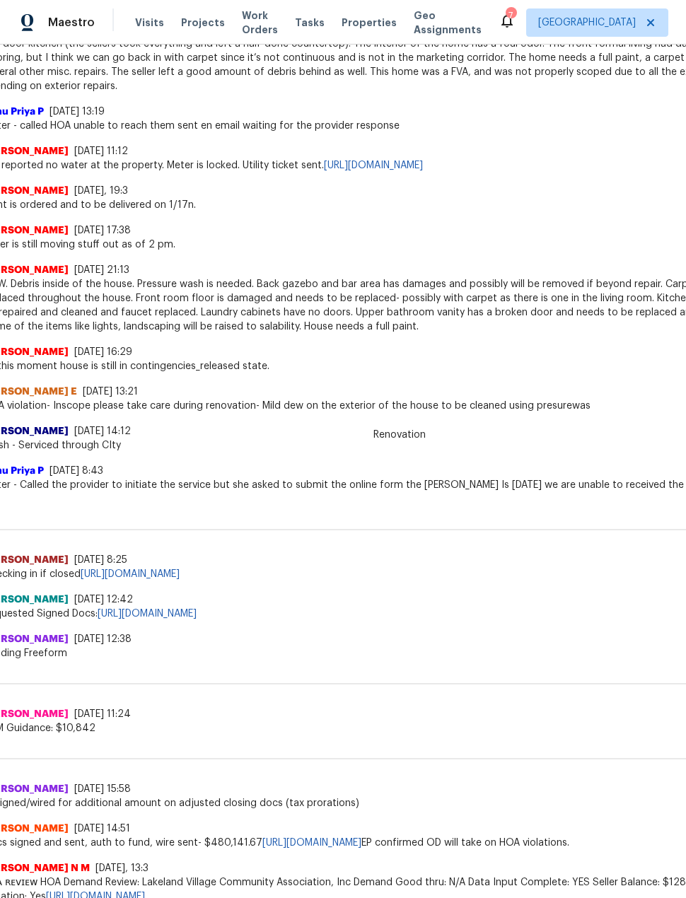
scroll to position [1428, 18]
